Goal: Transaction & Acquisition: Purchase product/service

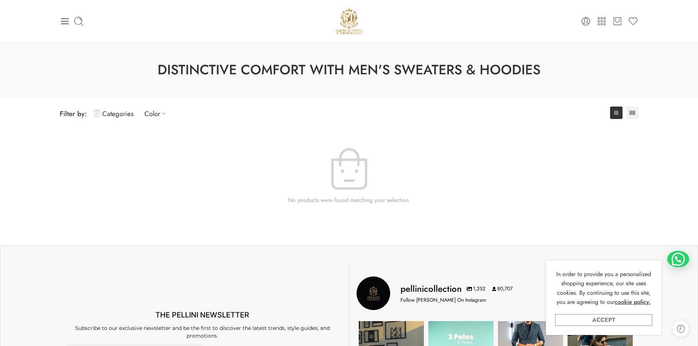
click at [623, 315] on link "Accept" at bounding box center [603, 320] width 97 height 12
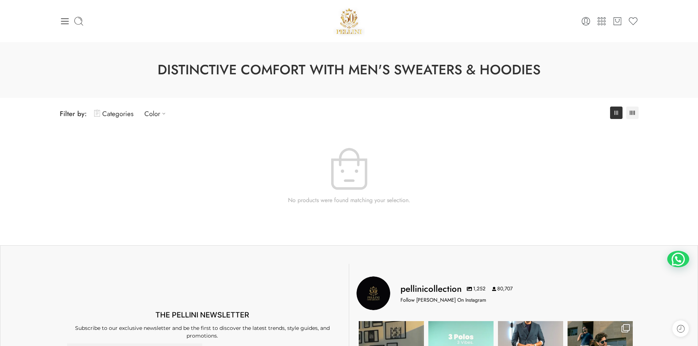
click at [60, 27] on div "0 Cart 0 Wishlist" at bounding box center [349, 20] width 579 height 31
click at [60, 23] on icon at bounding box center [65, 21] width 10 height 10
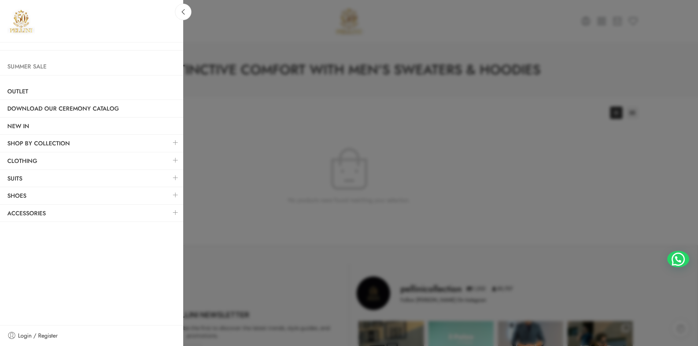
click at [40, 66] on link "Summer Sale" at bounding box center [91, 66] width 183 height 17
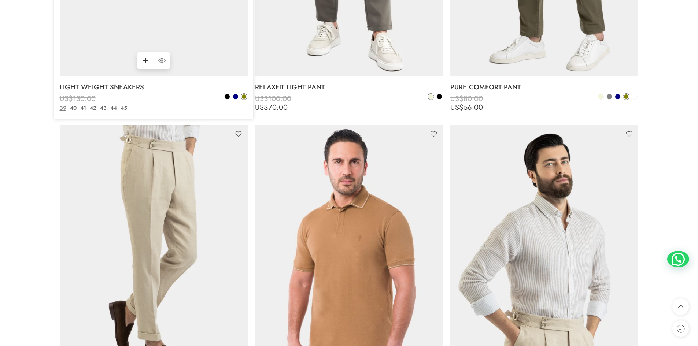
scroll to position [1648, 0]
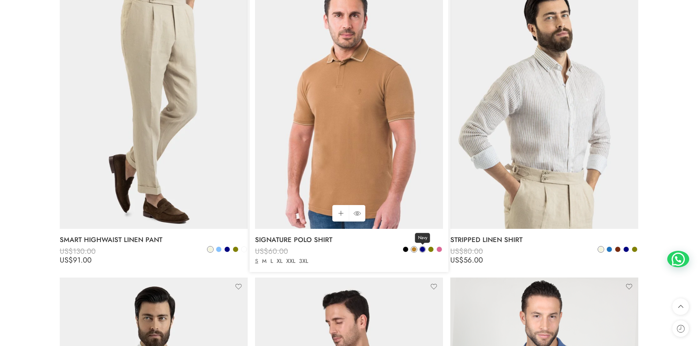
click at [420, 248] on span at bounding box center [422, 249] width 5 height 5
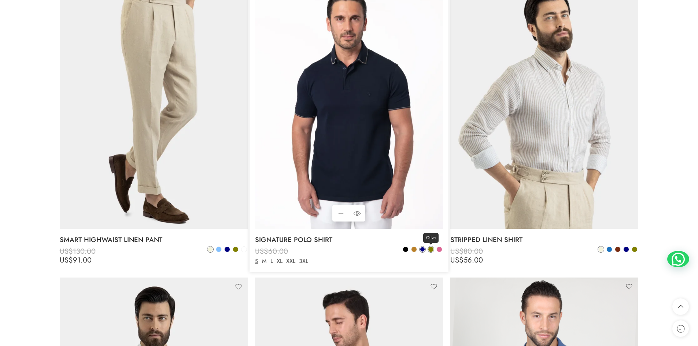
click at [432, 250] on span at bounding box center [430, 249] width 5 height 5
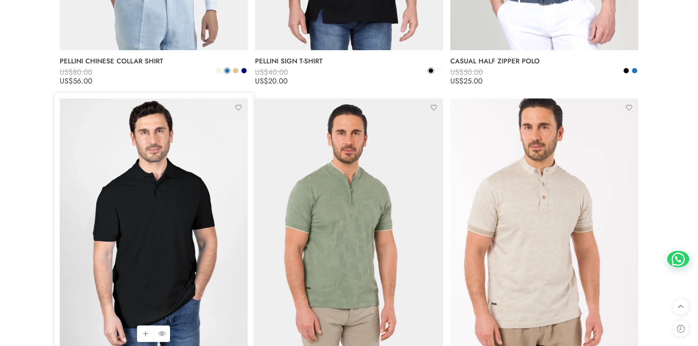
scroll to position [2160, 0]
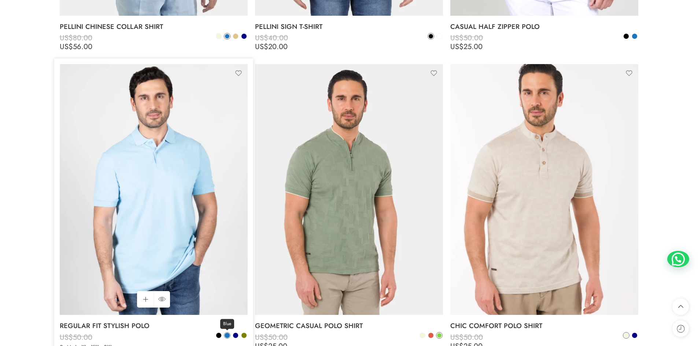
click at [228, 336] on span at bounding box center [226, 335] width 5 height 5
click at [236, 337] on span at bounding box center [235, 335] width 5 height 5
click at [230, 336] on div "Blue Navy" at bounding box center [231, 336] width 32 height 8
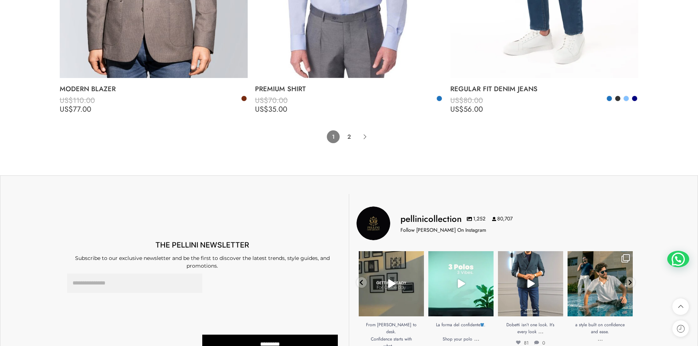
scroll to position [6005, 0]
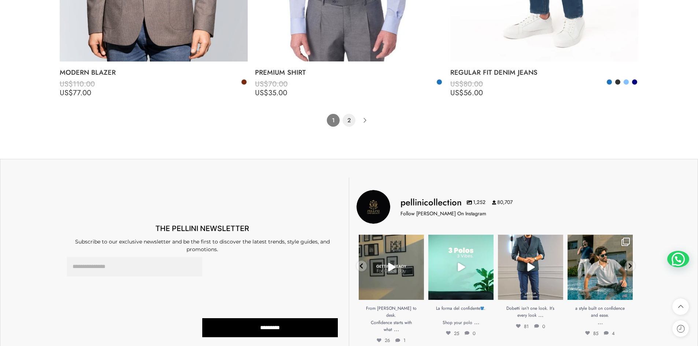
click at [352, 119] on link "2" at bounding box center [348, 120] width 13 height 13
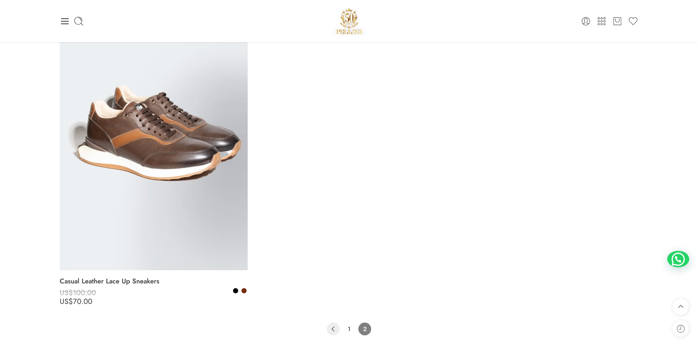
scroll to position [4590, 0]
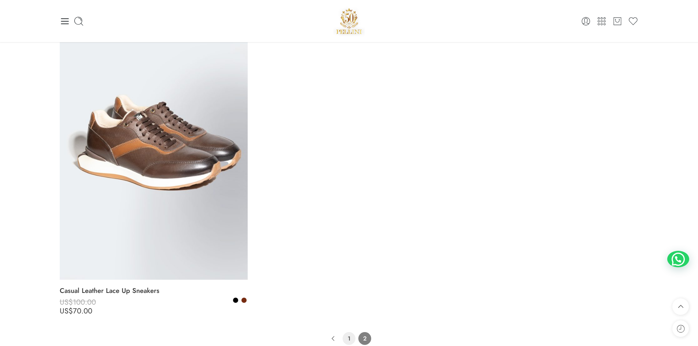
click at [351, 338] on link "1" at bounding box center [348, 338] width 13 height 13
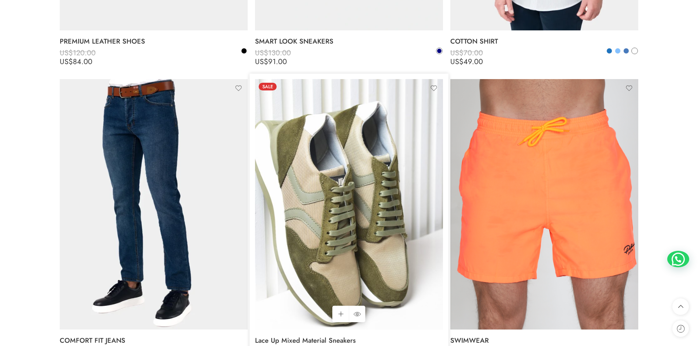
scroll to position [4012, 0]
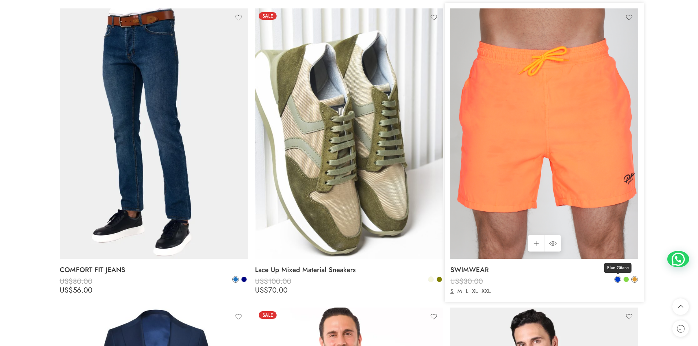
click at [620, 278] on link "Blue Gitane" at bounding box center [617, 279] width 7 height 7
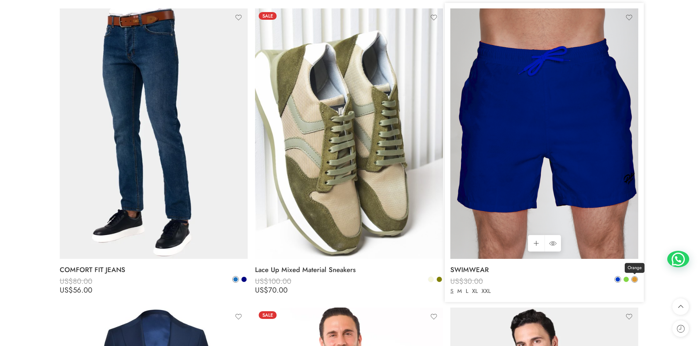
click at [636, 279] on span at bounding box center [634, 279] width 5 height 5
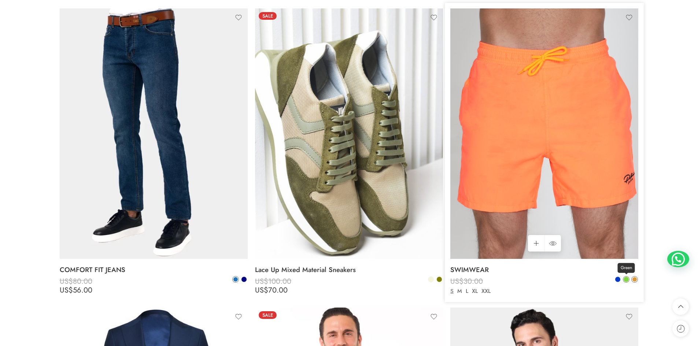
click at [627, 282] on span at bounding box center [626, 279] width 6 height 6
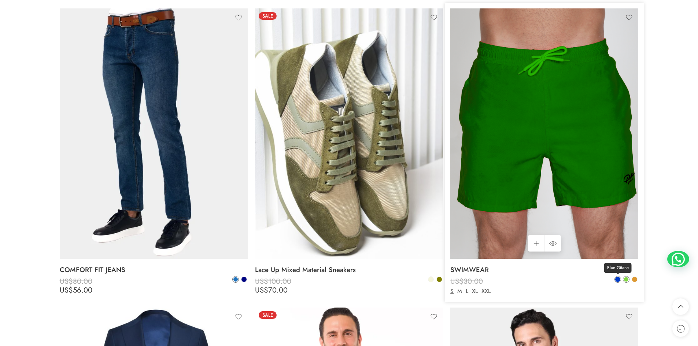
click at [617, 280] on span at bounding box center [617, 279] width 5 height 5
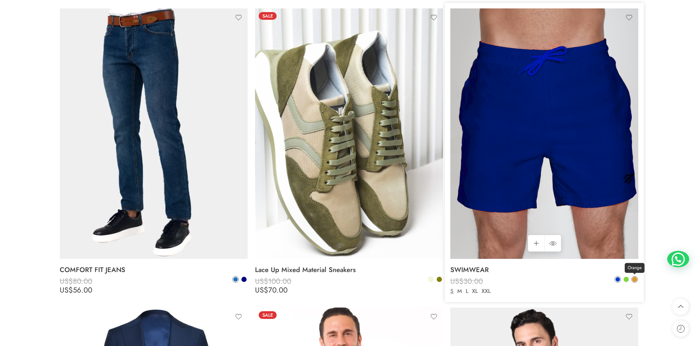
click at [635, 279] on span at bounding box center [634, 279] width 5 height 5
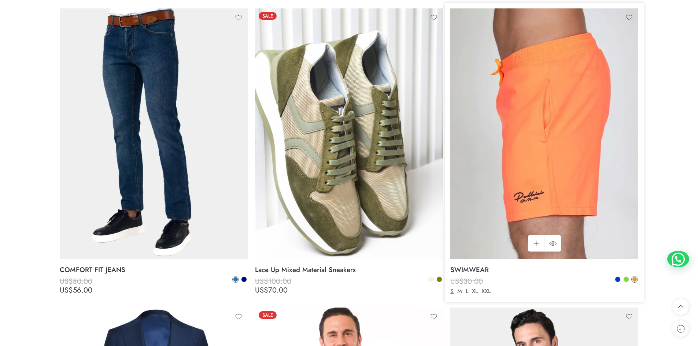
scroll to position [4122, 0]
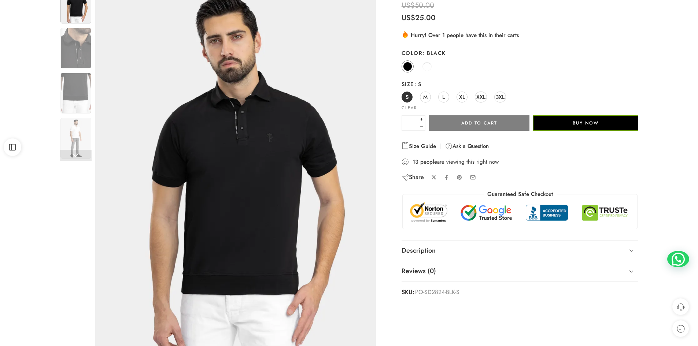
scroll to position [73, 0]
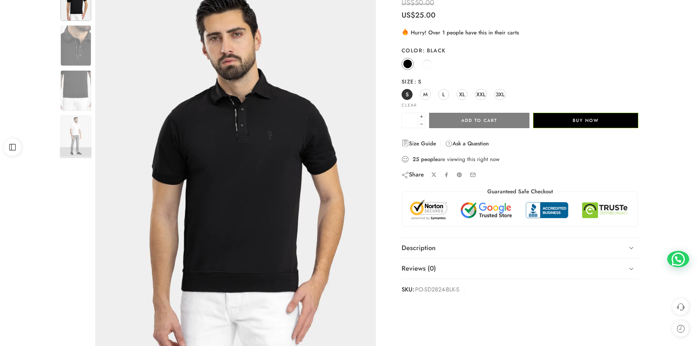
drag, startPoint x: 427, startPoint y: 92, endPoint x: 436, endPoint y: 94, distance: 8.8
click at [427, 92] on link "M" at bounding box center [425, 94] width 11 height 11
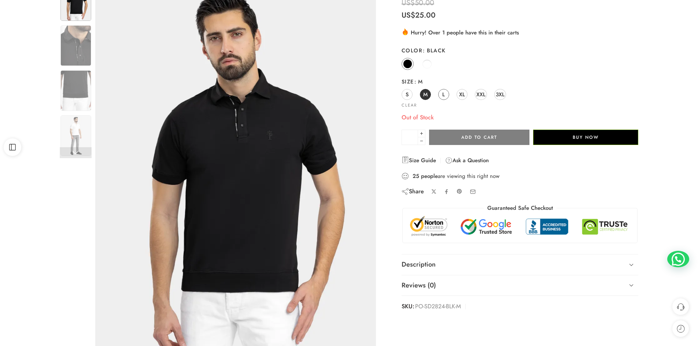
click at [446, 94] on link "L" at bounding box center [443, 94] width 11 height 11
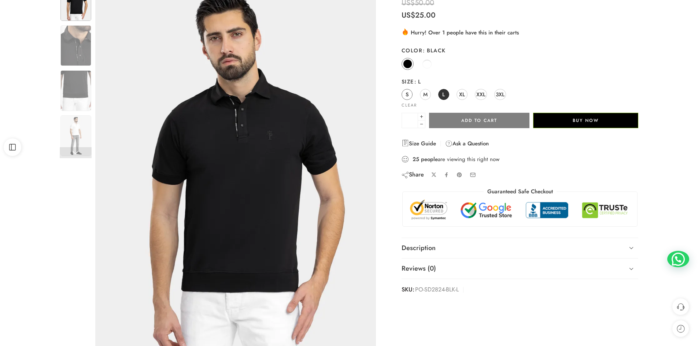
click at [406, 93] on span "S" at bounding box center [406, 94] width 3 height 10
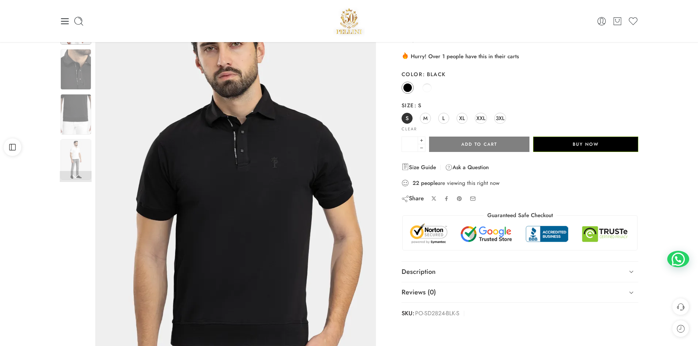
scroll to position [37, 0]
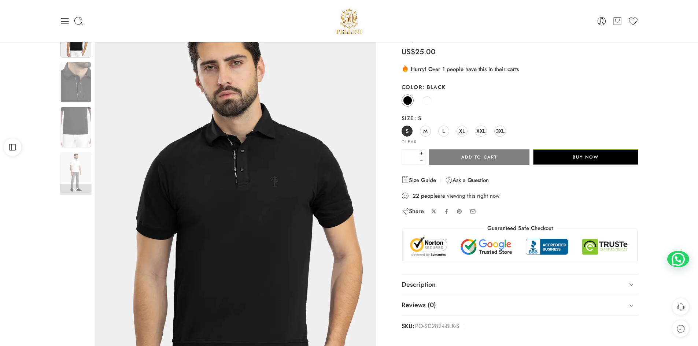
click at [241, 117] on img at bounding box center [235, 218] width 330 height 439
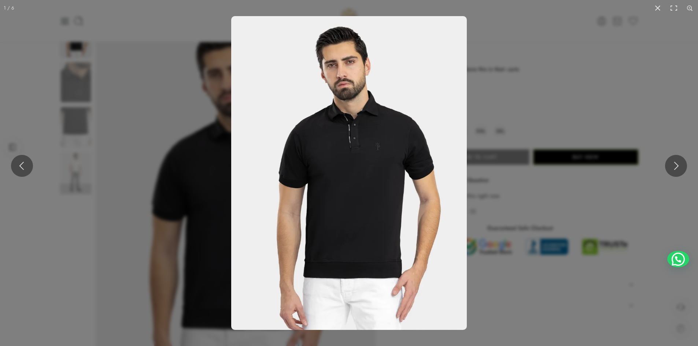
click at [330, 150] on img at bounding box center [348, 173] width 235 height 314
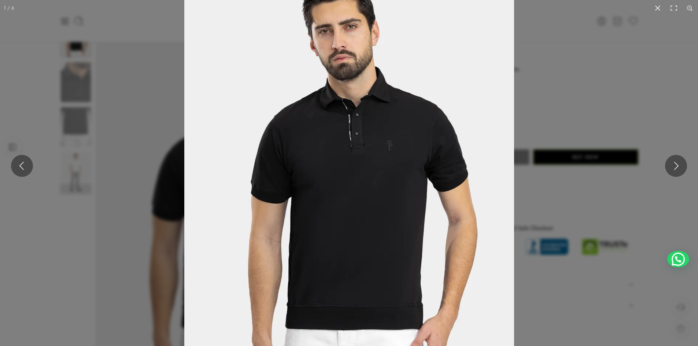
click at [351, 132] on img at bounding box center [349, 182] width 330 height 439
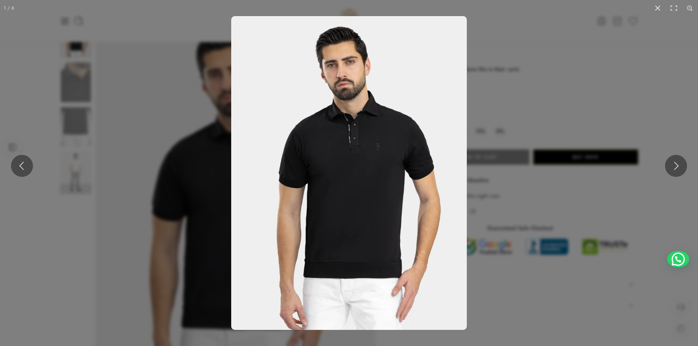
click at [353, 129] on img at bounding box center [348, 173] width 235 height 314
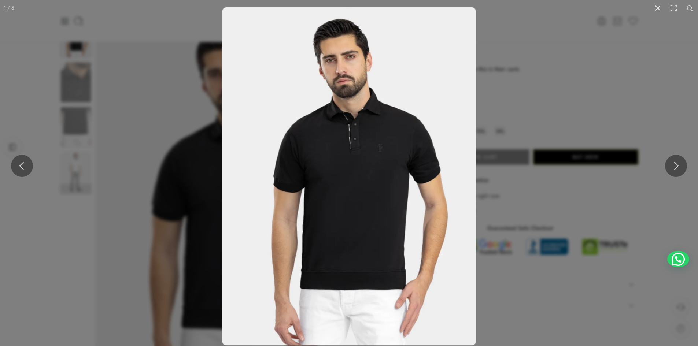
click at [353, 129] on img at bounding box center [348, 176] width 253 height 338
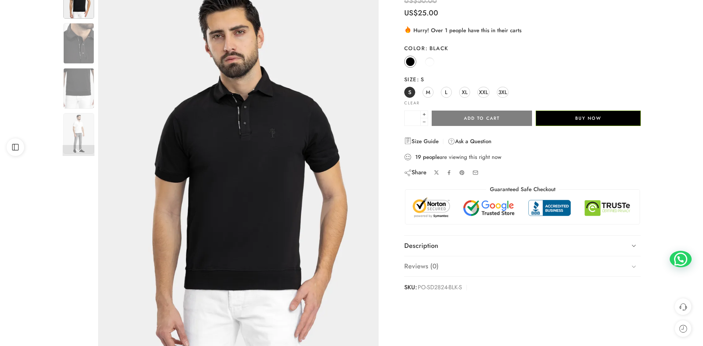
scroll to position [146, 0]
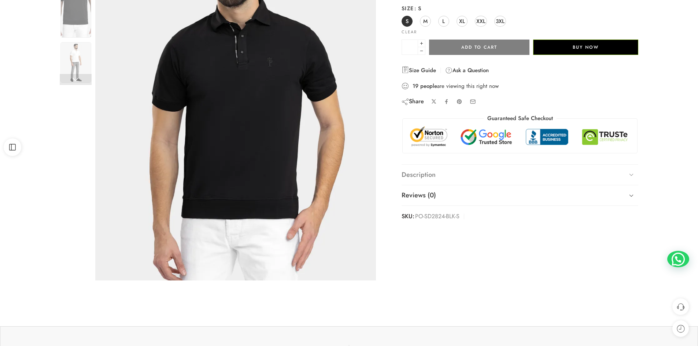
click at [473, 171] on link "Description" at bounding box center [519, 175] width 237 height 21
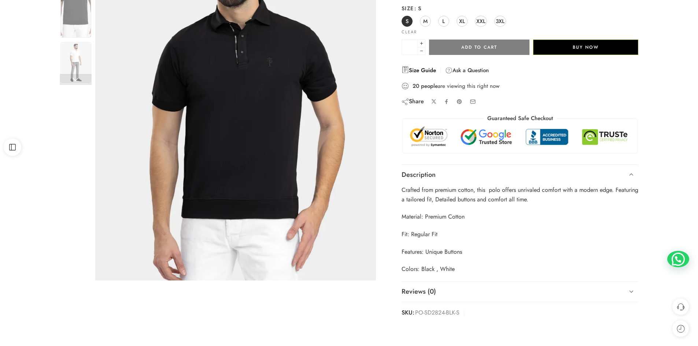
click at [421, 69] on link "Size Guide" at bounding box center [418, 70] width 34 height 9
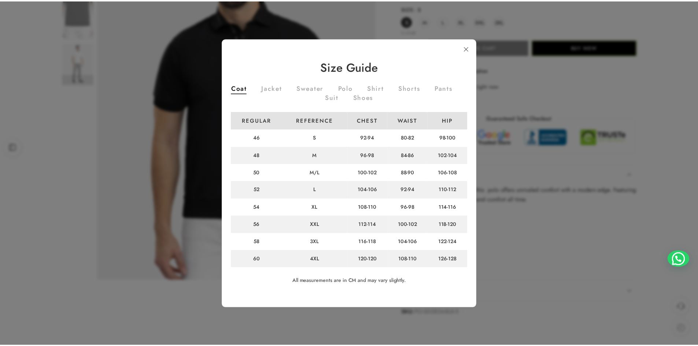
scroll to position [1, 0]
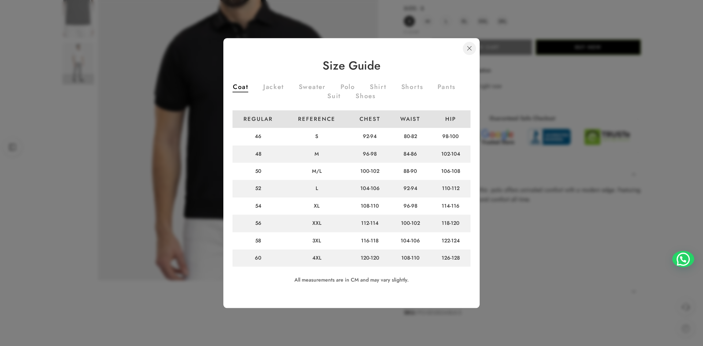
click at [470, 48] on link at bounding box center [469, 48] width 13 height 13
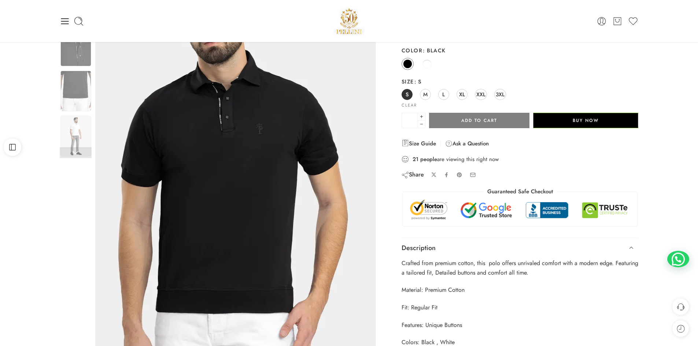
scroll to position [0, 0]
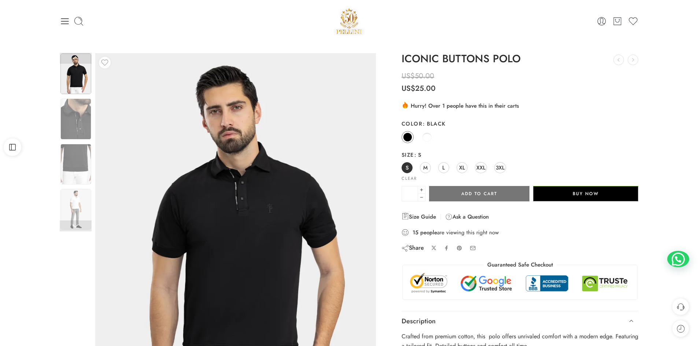
click at [451, 193] on button "Add to cart" at bounding box center [479, 193] width 100 height 15
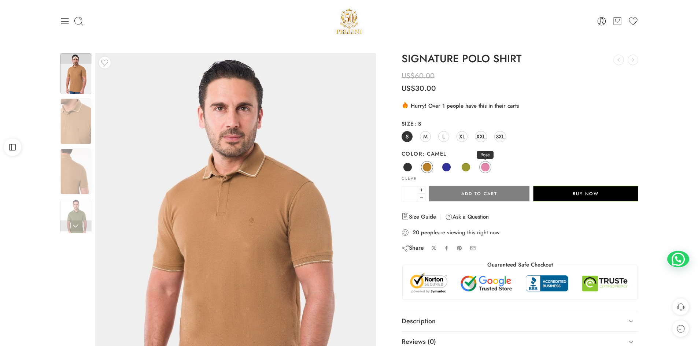
click at [482, 168] on span at bounding box center [484, 167] width 9 height 9
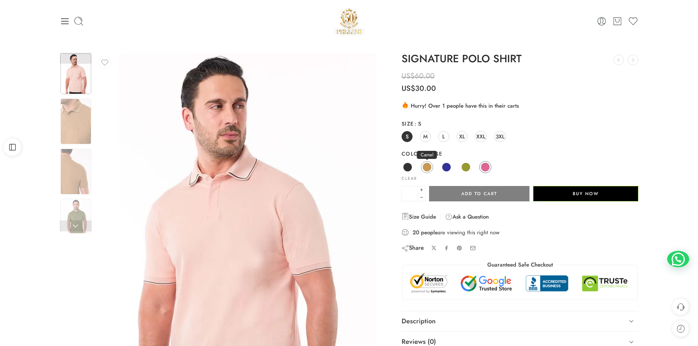
click at [423, 169] on span at bounding box center [426, 167] width 9 height 9
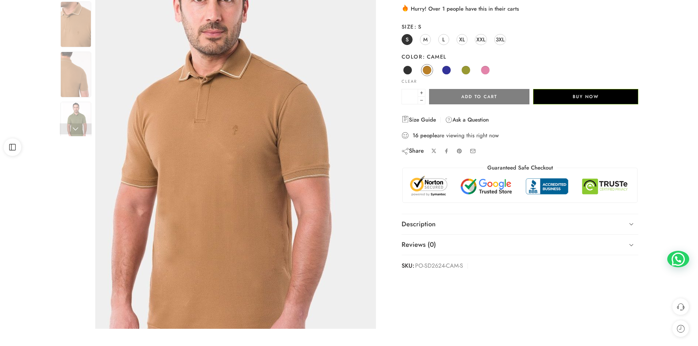
scroll to position [110, 0]
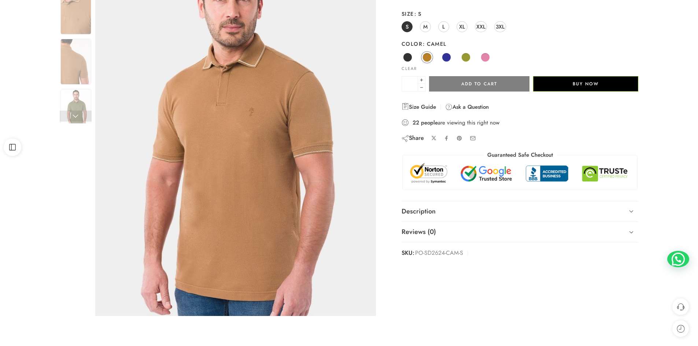
click at [444, 52] on link "Navy" at bounding box center [446, 57] width 12 height 12
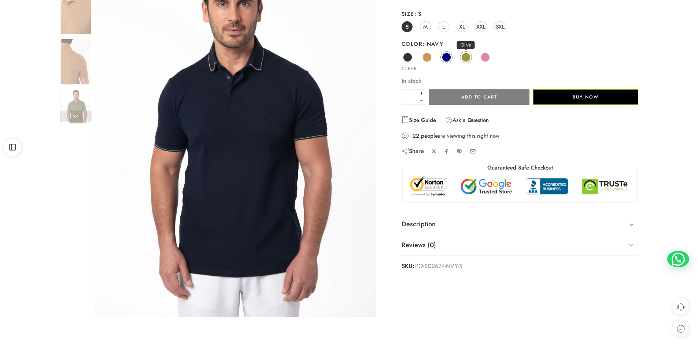
click at [469, 56] on span at bounding box center [465, 57] width 9 height 9
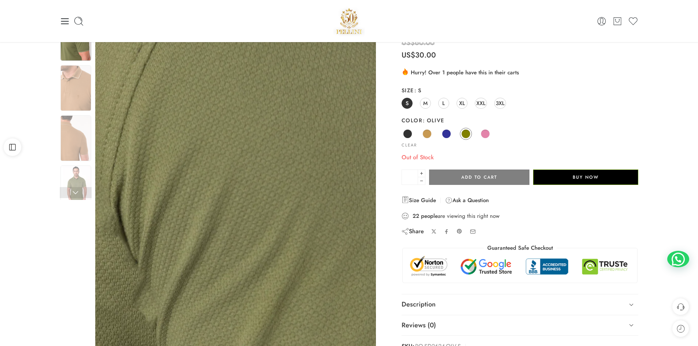
scroll to position [0, 0]
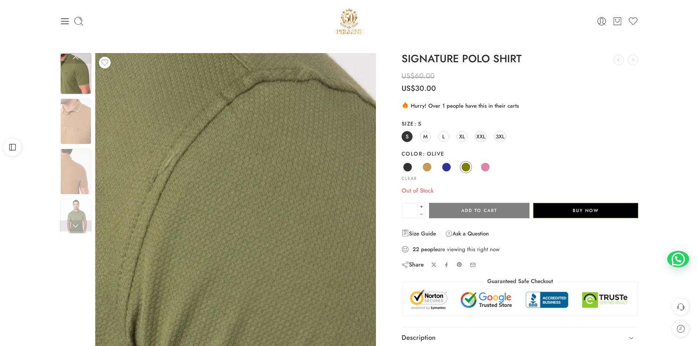
drag, startPoint x: 304, startPoint y: 155, endPoint x: 274, endPoint y: 153, distance: 30.1
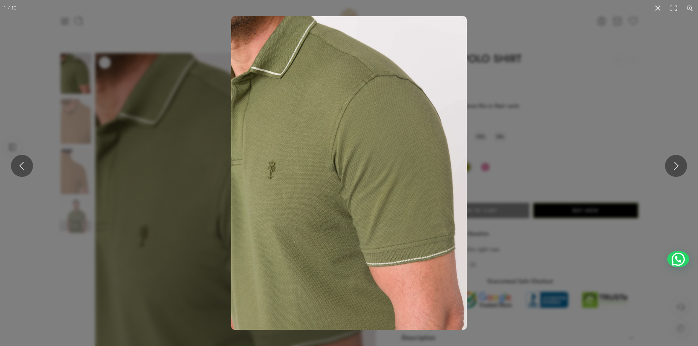
click at [274, 153] on img at bounding box center [348, 173] width 235 height 314
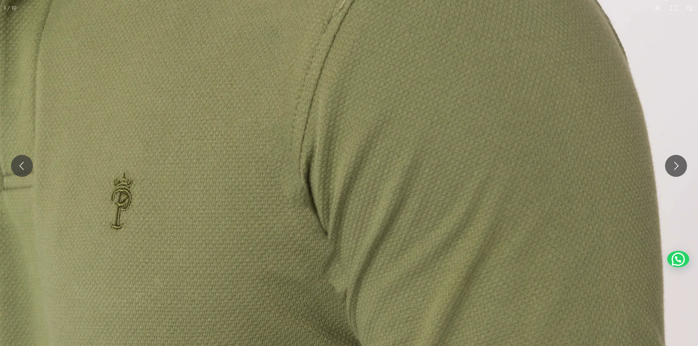
click at [274, 153] on img at bounding box center [351, 212] width 703 height 937
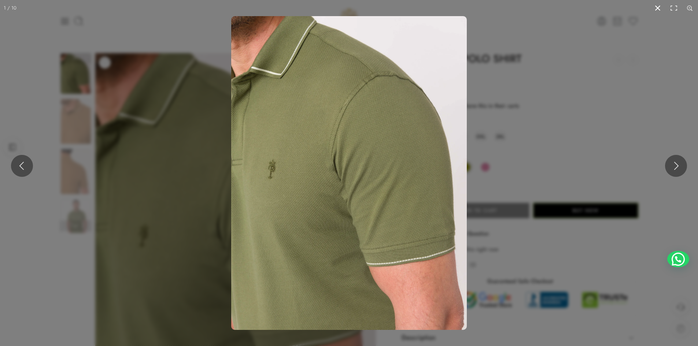
click at [657, 8] on button at bounding box center [657, 8] width 16 height 16
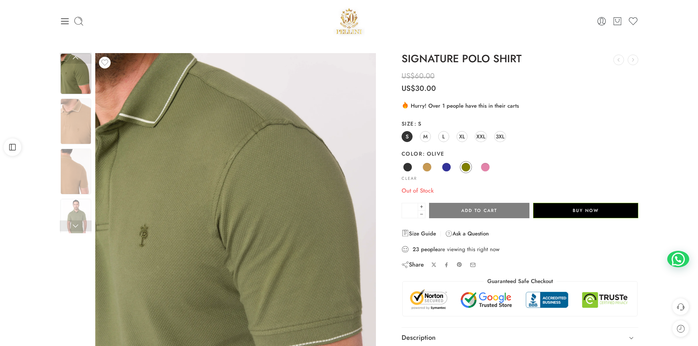
click at [406, 138] on span "S" at bounding box center [406, 136] width 3 height 10
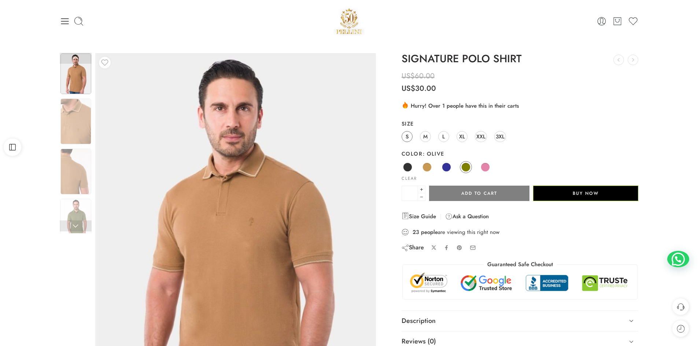
click at [408, 137] on span "S" at bounding box center [406, 136] width 3 height 10
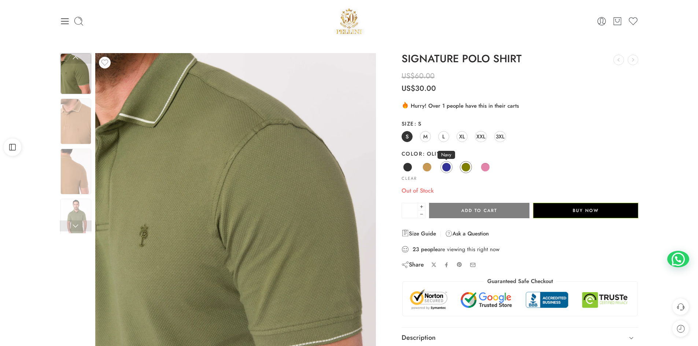
click at [446, 165] on span at bounding box center [446, 167] width 9 height 9
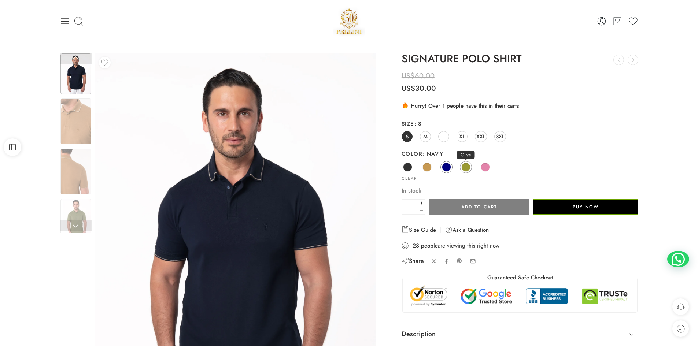
click at [465, 166] on span at bounding box center [465, 167] width 9 height 9
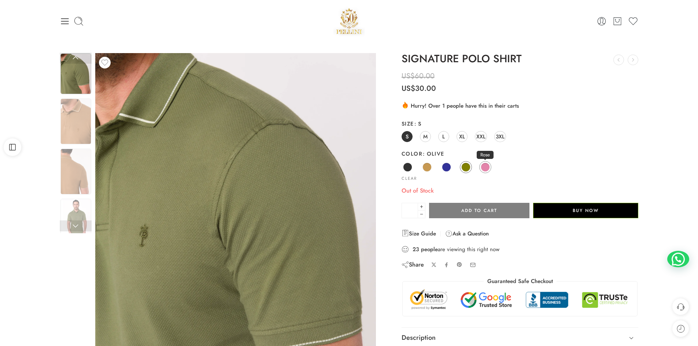
click at [486, 163] on span at bounding box center [484, 167] width 9 height 9
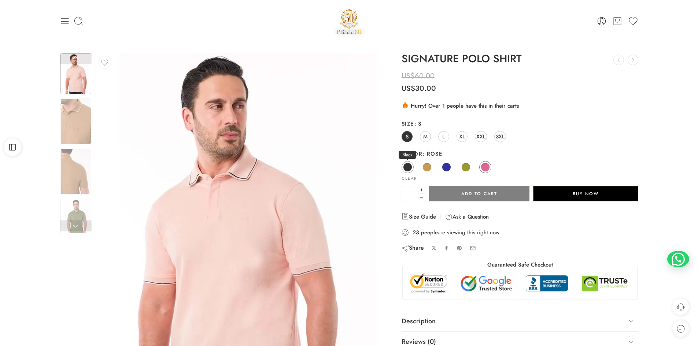
click at [405, 163] on span at bounding box center [407, 167] width 8 height 8
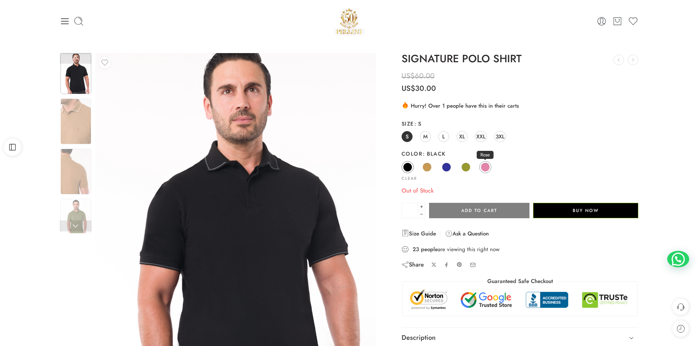
click at [483, 168] on span at bounding box center [484, 167] width 9 height 9
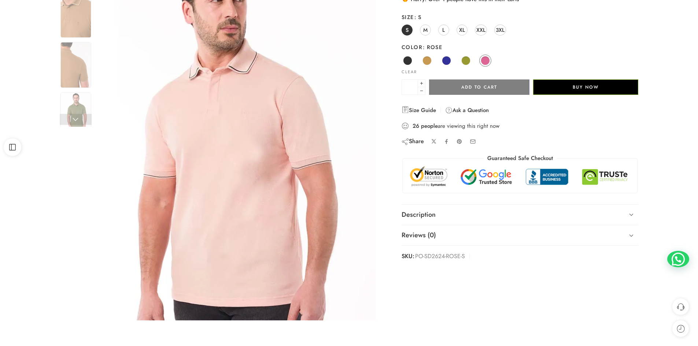
scroll to position [110, 0]
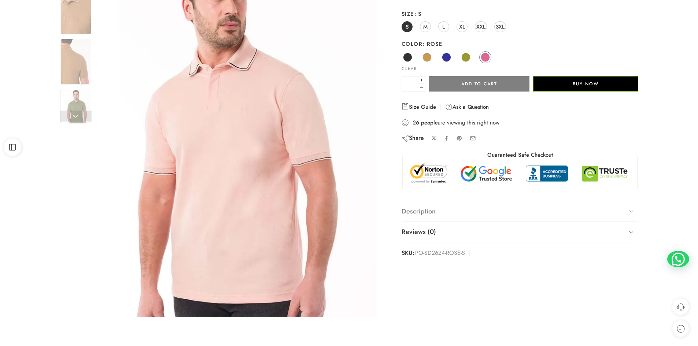
click at [434, 217] on link "Description" at bounding box center [519, 211] width 237 height 21
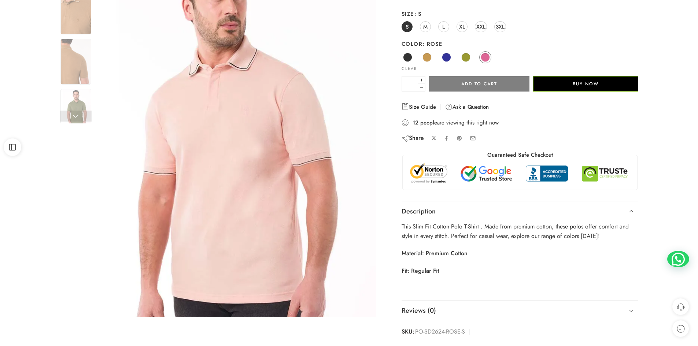
scroll to position [0, 0]
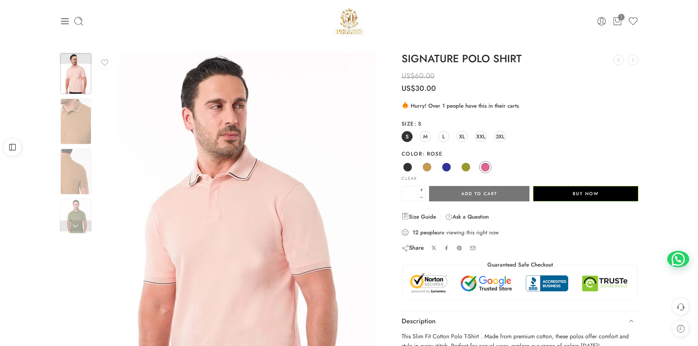
click at [474, 193] on button "Add to cart" at bounding box center [479, 193] width 100 height 15
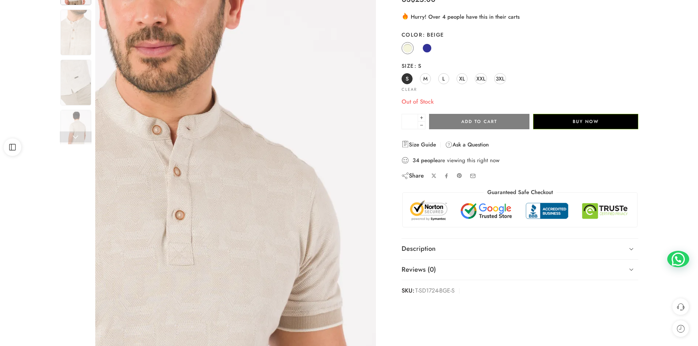
scroll to position [110, 0]
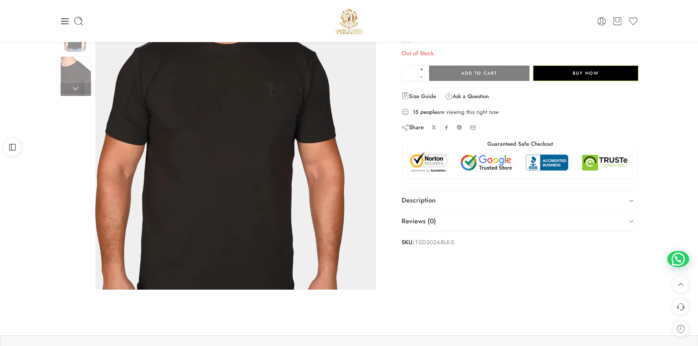
scroll to position [73, 0]
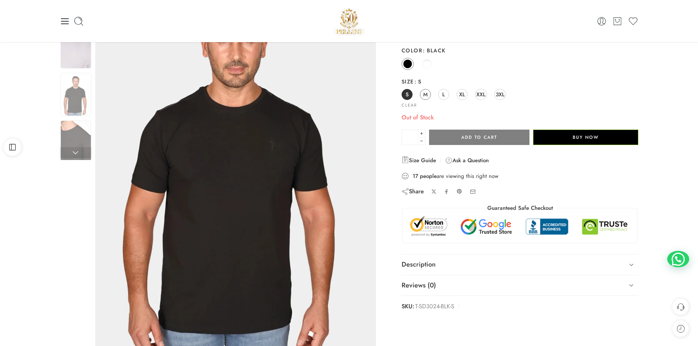
click at [421, 94] on link "M" at bounding box center [425, 94] width 11 height 11
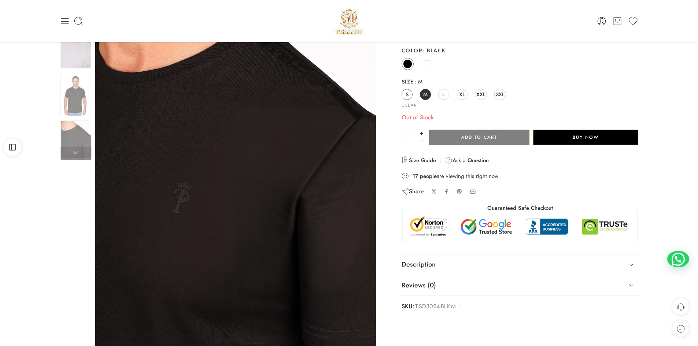
click at [409, 92] on link "S" at bounding box center [406, 94] width 11 height 11
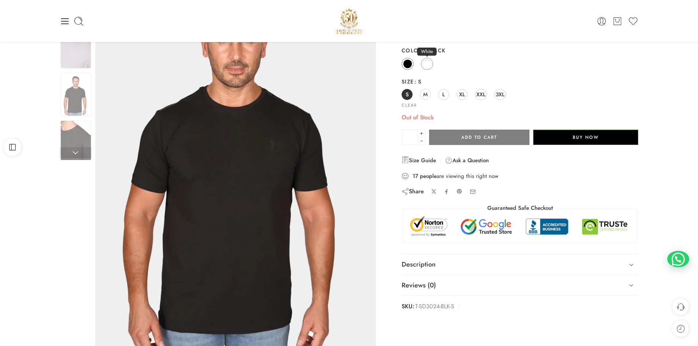
click at [424, 65] on span at bounding box center [426, 63] width 9 height 9
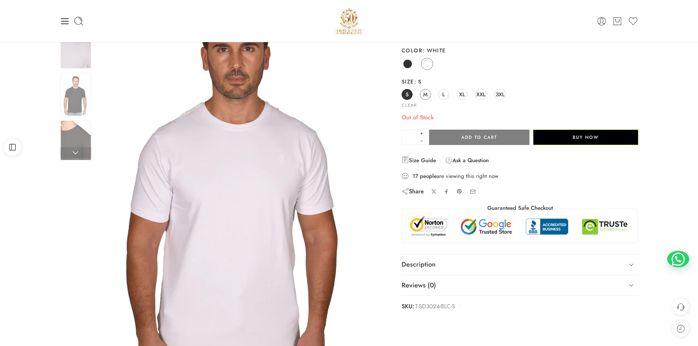
click at [426, 96] on span "M" at bounding box center [425, 94] width 4 height 10
click at [448, 95] on link "L" at bounding box center [443, 94] width 11 height 11
click at [469, 96] on div "S M L XL XXL 3XL" at bounding box center [519, 94] width 237 height 13
click at [467, 95] on link "XL" at bounding box center [461, 94] width 11 height 11
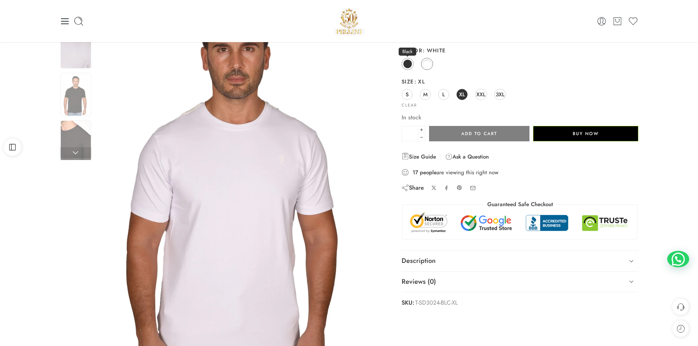
click at [408, 62] on span at bounding box center [407, 63] width 9 height 9
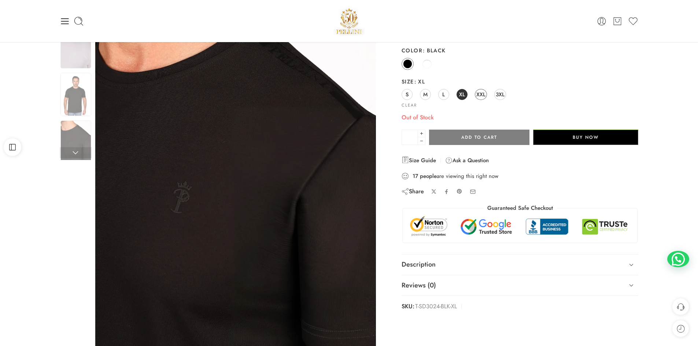
click at [478, 96] on span "XXL" at bounding box center [480, 94] width 9 height 10
click at [505, 95] on link "3XL" at bounding box center [500, 94] width 12 height 11
click at [499, 95] on span "3XL" at bounding box center [499, 94] width 9 height 10
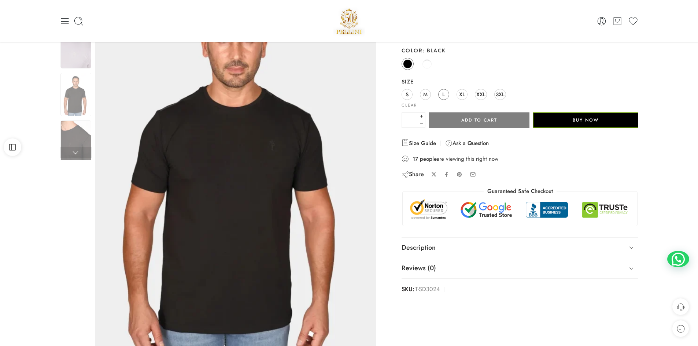
click at [444, 93] on span "L" at bounding box center [443, 94] width 3 height 10
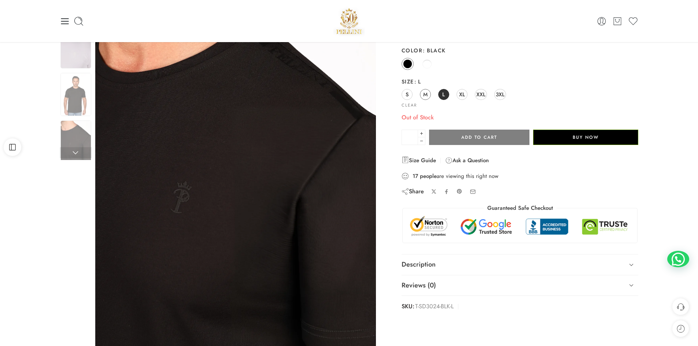
click at [424, 94] on span "M" at bounding box center [425, 94] width 4 height 10
click at [409, 94] on link "S" at bounding box center [406, 94] width 11 height 11
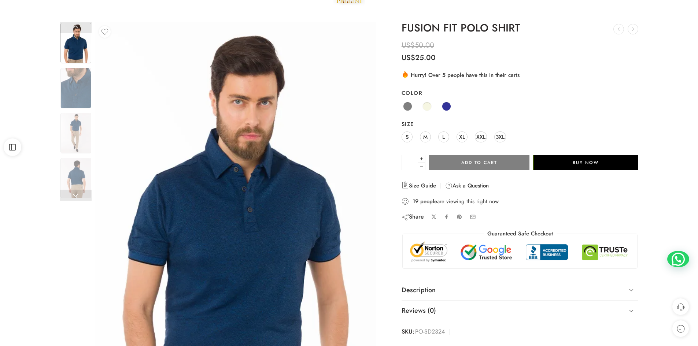
scroll to position [73, 0]
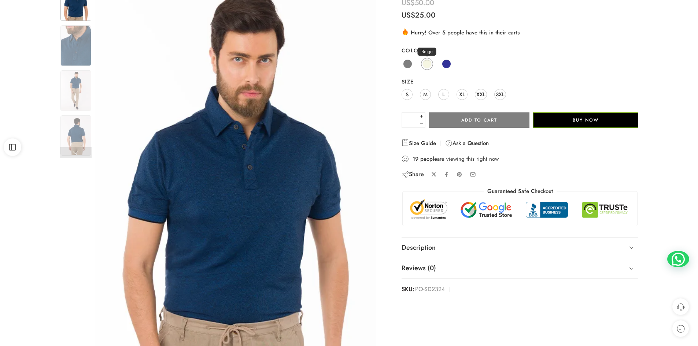
click at [428, 62] on span at bounding box center [426, 63] width 9 height 9
click at [409, 63] on span at bounding box center [407, 63] width 9 height 9
click at [409, 93] on link "S" at bounding box center [406, 94] width 11 height 11
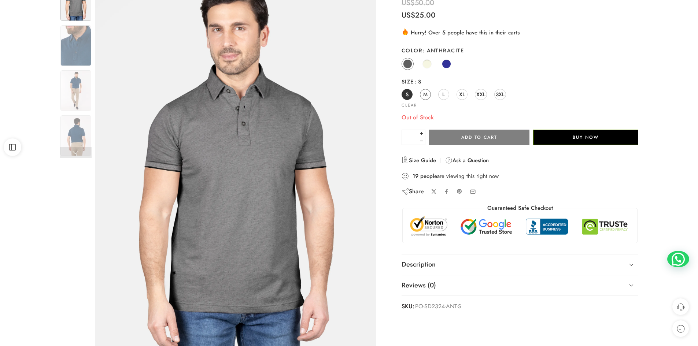
click at [422, 96] on link "M" at bounding box center [425, 94] width 11 height 11
click at [432, 96] on div "S M L XL XXL 3XL" at bounding box center [519, 94] width 237 height 13
click at [440, 96] on link "L" at bounding box center [443, 94] width 11 height 11
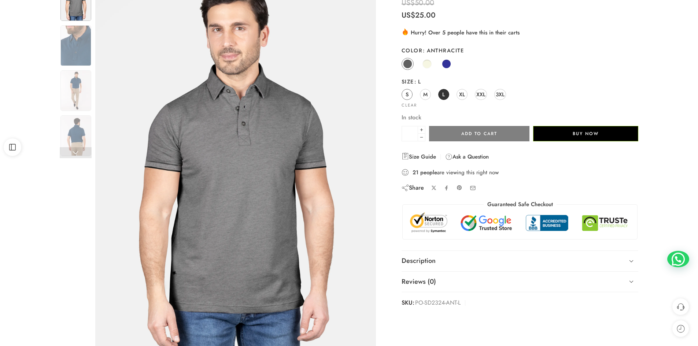
click at [408, 94] on span "S" at bounding box center [406, 94] width 3 height 10
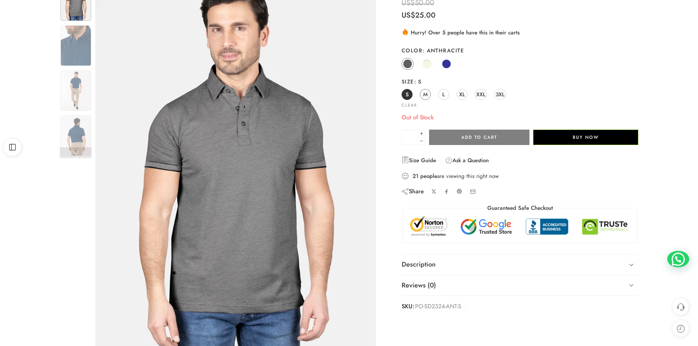
click at [426, 96] on span "M" at bounding box center [425, 94] width 4 height 10
click at [447, 62] on span at bounding box center [446, 63] width 9 height 9
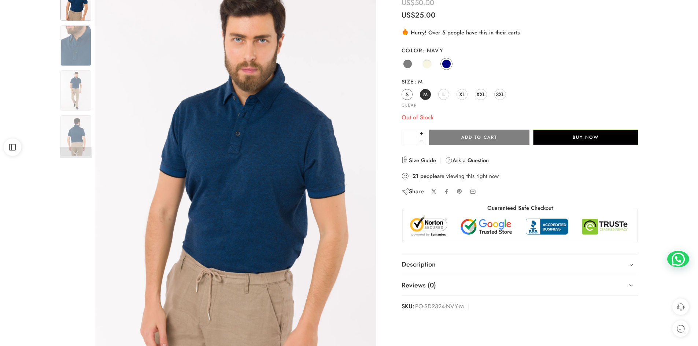
click at [406, 95] on span "S" at bounding box center [406, 94] width 3 height 10
click at [444, 96] on span "L" at bounding box center [443, 94] width 3 height 10
click at [425, 94] on span "M" at bounding box center [425, 94] width 4 height 10
click at [462, 93] on span "XL" at bounding box center [462, 94] width 6 height 10
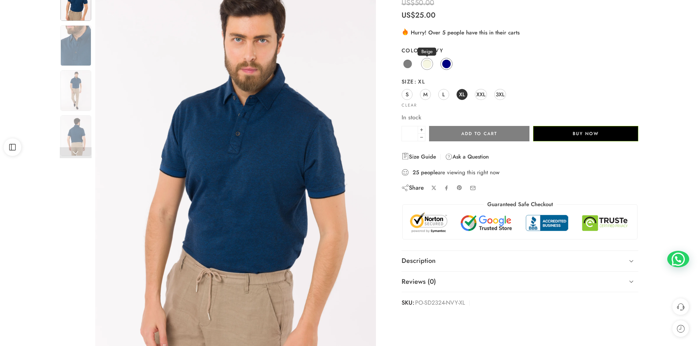
click at [427, 64] on span at bounding box center [426, 63] width 9 height 9
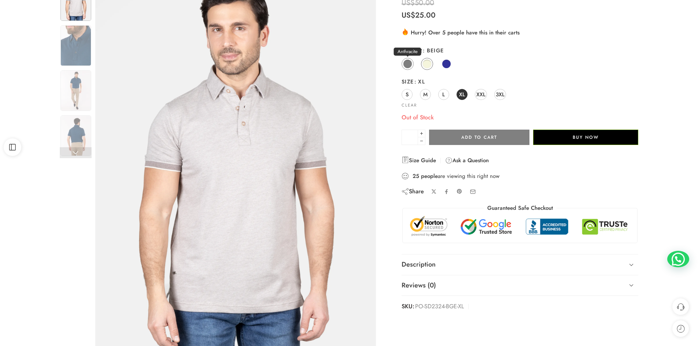
click at [406, 65] on span at bounding box center [407, 63] width 9 height 9
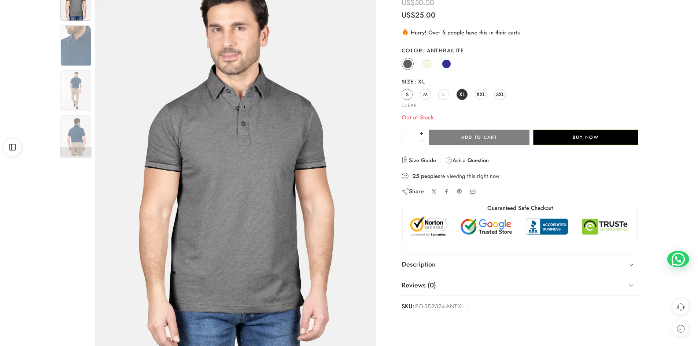
click at [408, 96] on span "S" at bounding box center [406, 94] width 3 height 10
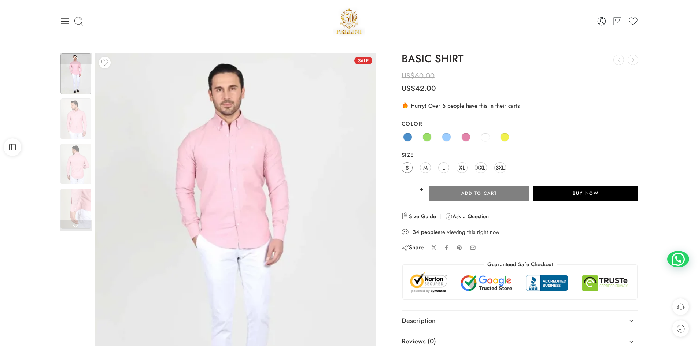
click at [408, 165] on span "S" at bounding box center [406, 168] width 3 height 10
click at [416, 194] on input "*" at bounding box center [409, 193] width 16 height 15
click at [420, 190] on icon at bounding box center [421, 189] width 5 height 7
type input "*"
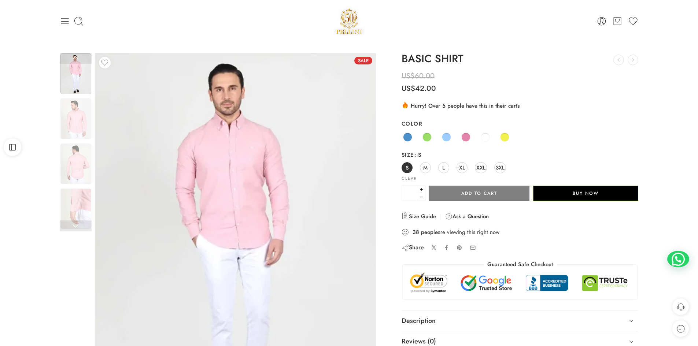
click at [466, 192] on button "Add to cart" at bounding box center [479, 193] width 100 height 15
click at [468, 140] on span at bounding box center [465, 137] width 9 height 9
type input "*"
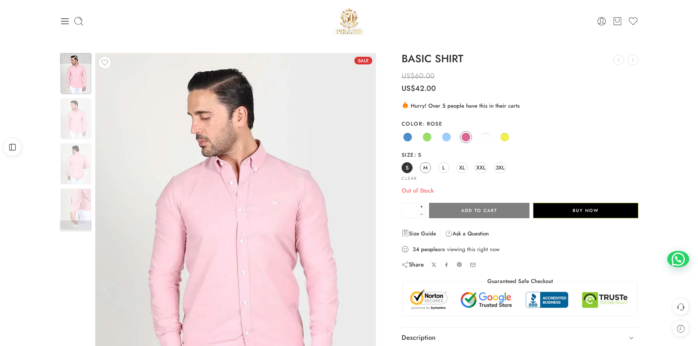
click at [425, 168] on span "M" at bounding box center [425, 168] width 4 height 10
click at [410, 168] on link "S" at bounding box center [406, 167] width 11 height 11
click at [426, 168] on span "M" at bounding box center [425, 168] width 4 height 10
click at [434, 133] on div "Blue Green Light Blue Rose White Yellow" at bounding box center [519, 137] width 237 height 14
click at [410, 165] on link "S" at bounding box center [406, 167] width 11 height 11
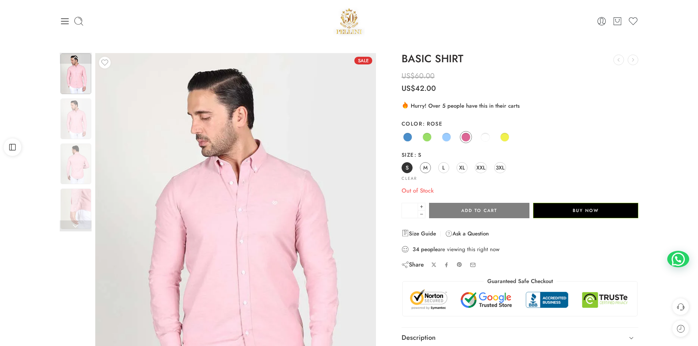
click at [427, 167] on span "M" at bounding box center [425, 168] width 4 height 10
click at [407, 169] on span "S" at bounding box center [406, 168] width 3 height 10
click at [425, 169] on span "M" at bounding box center [425, 168] width 4 height 10
click at [406, 136] on span at bounding box center [407, 137] width 9 height 9
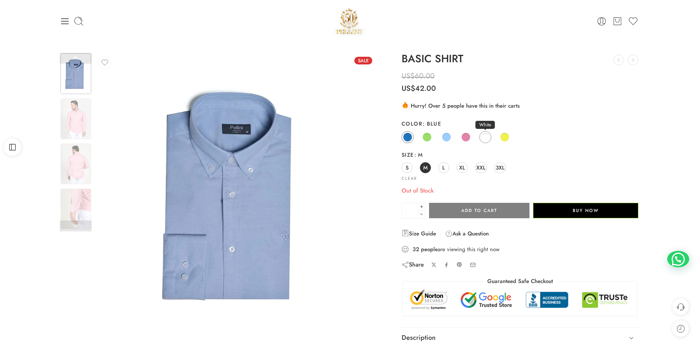
click at [485, 137] on span at bounding box center [484, 137] width 9 height 9
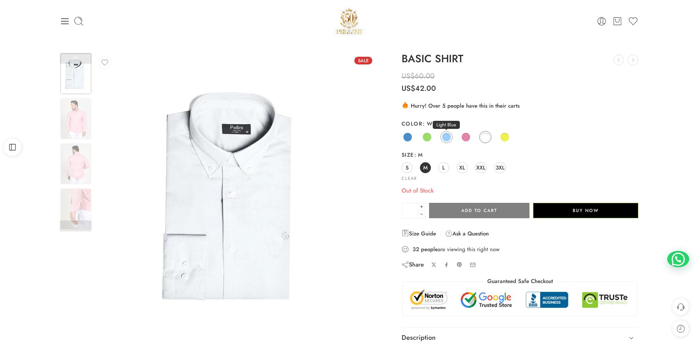
click at [447, 136] on span at bounding box center [446, 137] width 9 height 9
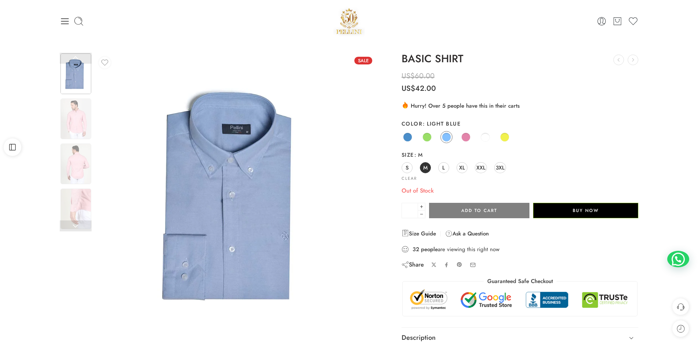
click at [435, 136] on div "Blue Green Light Blue Rose White Yellow" at bounding box center [519, 137] width 237 height 14
click at [429, 136] on span at bounding box center [426, 137] width 9 height 9
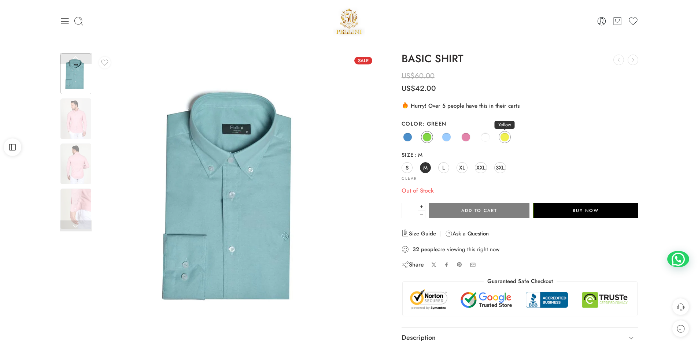
click at [503, 137] on span at bounding box center [504, 137] width 9 height 9
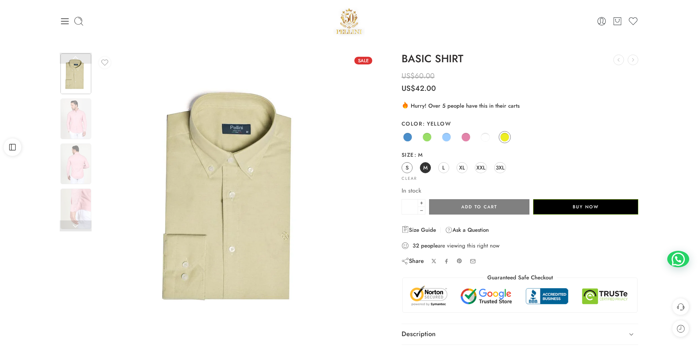
click at [408, 166] on span "S" at bounding box center [406, 168] width 3 height 10
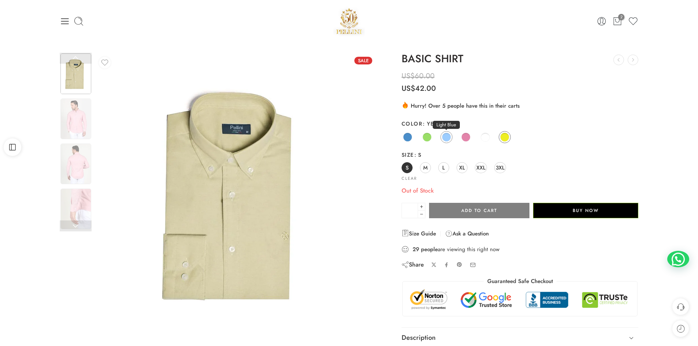
click at [446, 138] on span at bounding box center [446, 137] width 9 height 9
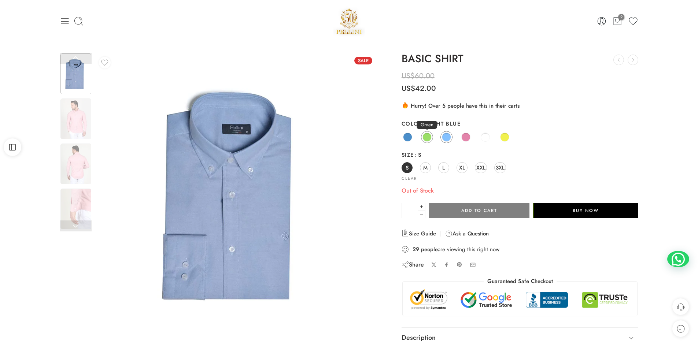
click at [430, 138] on span at bounding box center [426, 137] width 9 height 9
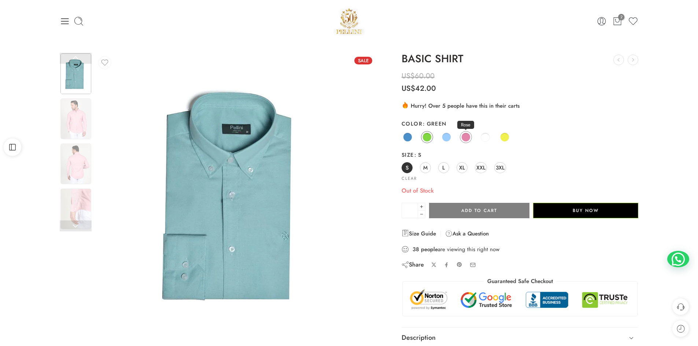
click at [465, 141] on span at bounding box center [465, 137] width 9 height 9
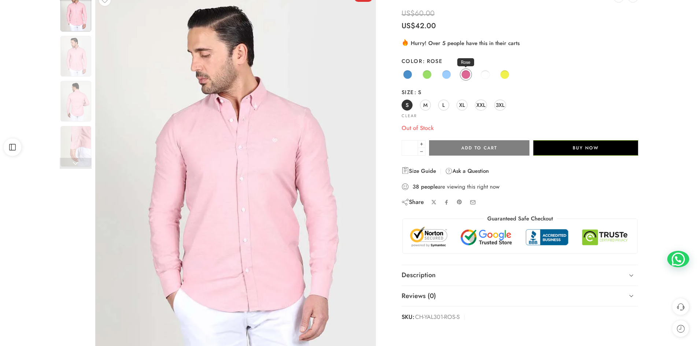
scroll to position [73, 0]
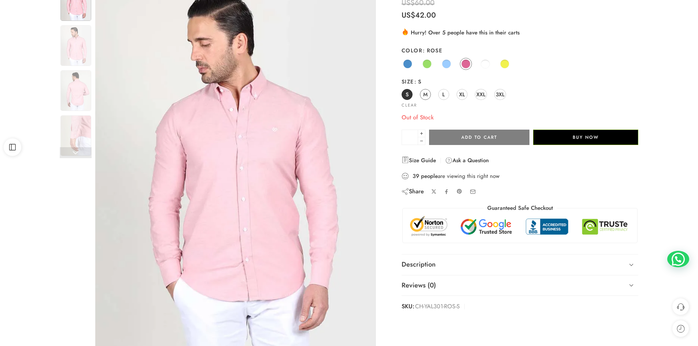
click at [422, 91] on link "M" at bounding box center [425, 94] width 11 height 11
click at [410, 93] on link "S" at bounding box center [406, 94] width 11 height 11
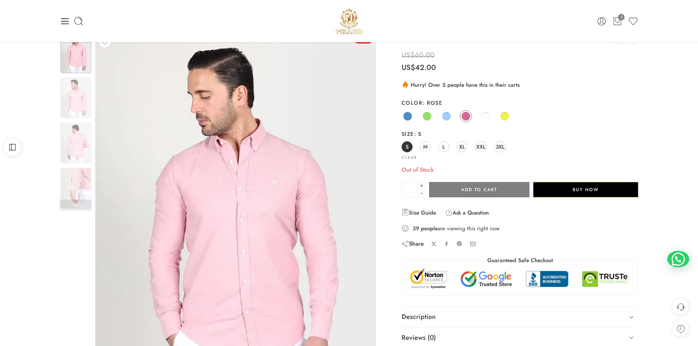
scroll to position [0, 0]
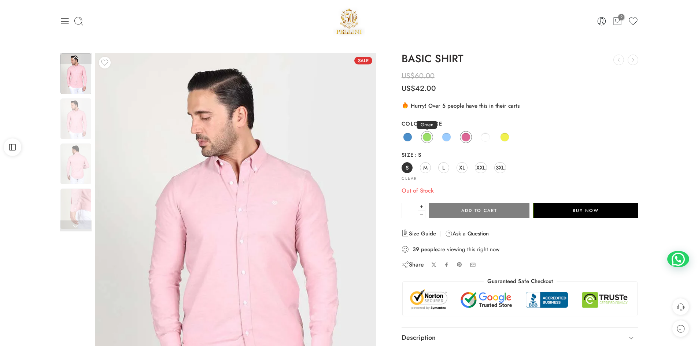
click at [427, 140] on span at bounding box center [426, 137] width 9 height 9
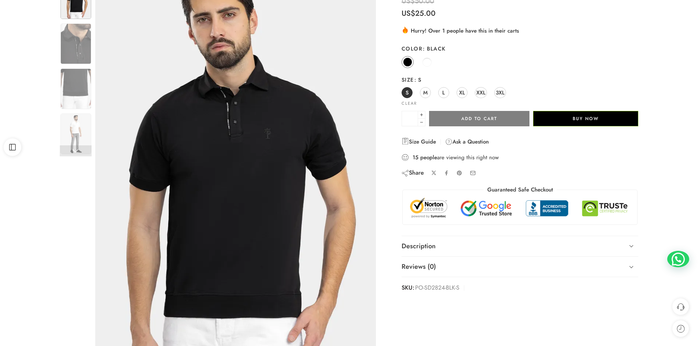
scroll to position [110, 0]
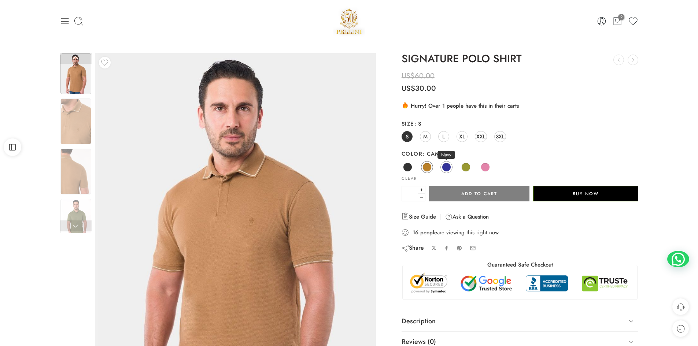
click at [445, 166] on span at bounding box center [446, 167] width 9 height 9
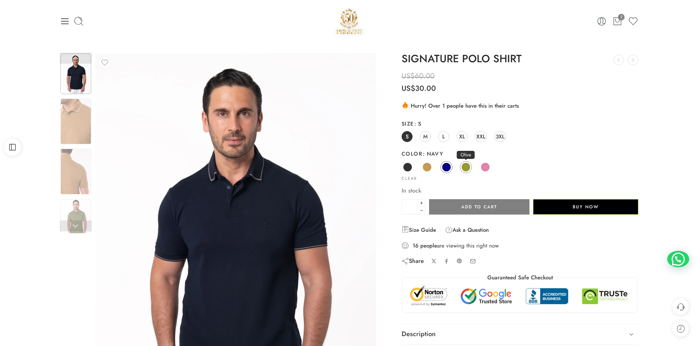
click at [468, 165] on span at bounding box center [465, 167] width 9 height 9
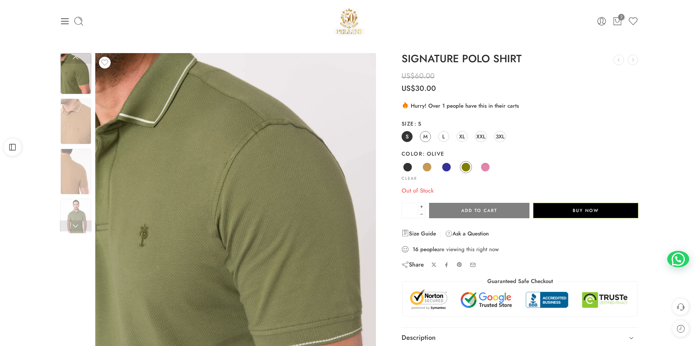
click at [422, 134] on link "M" at bounding box center [425, 136] width 11 height 11
click at [406, 137] on span "S" at bounding box center [406, 136] width 3 height 10
click at [423, 139] on span "M" at bounding box center [425, 136] width 4 height 10
click at [412, 138] on div "S M L XL XXL 3XL" at bounding box center [519, 136] width 237 height 13
click at [409, 138] on link "S" at bounding box center [406, 136] width 11 height 11
